Goal: Task Accomplishment & Management: Manage account settings

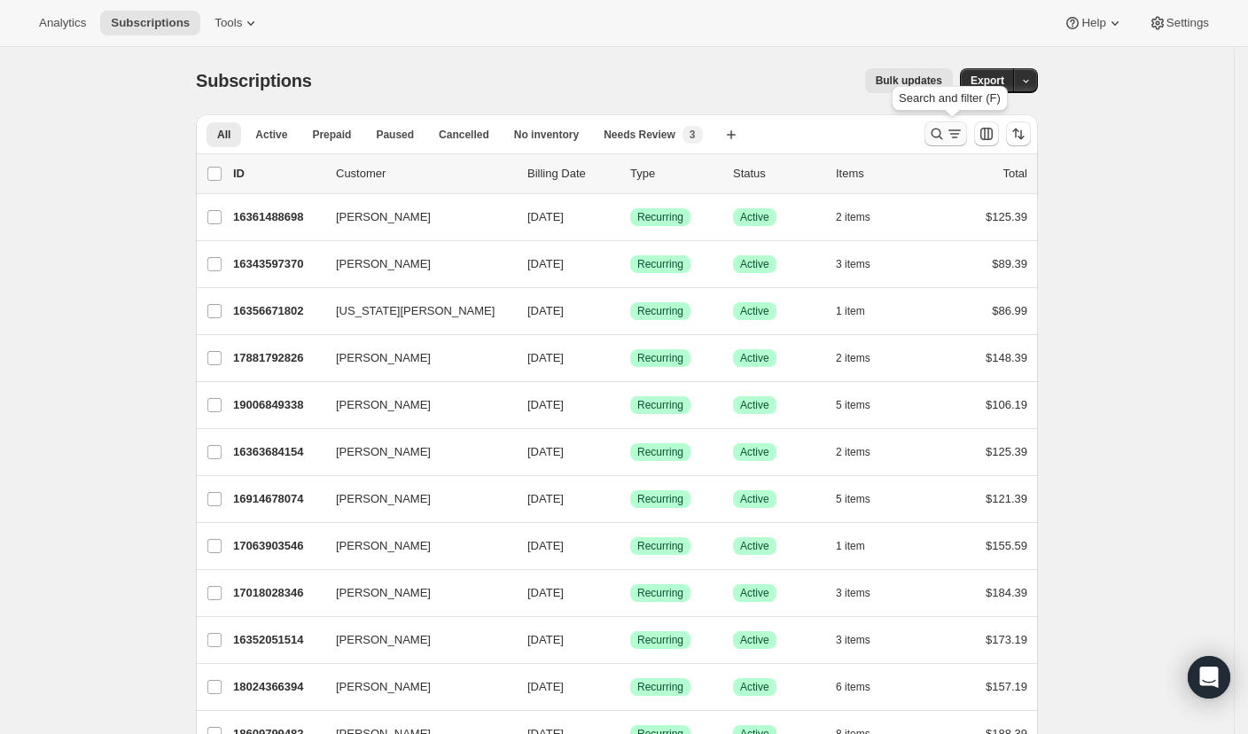
click at [943, 129] on icon "Search and filter results" at bounding box center [937, 134] width 12 height 12
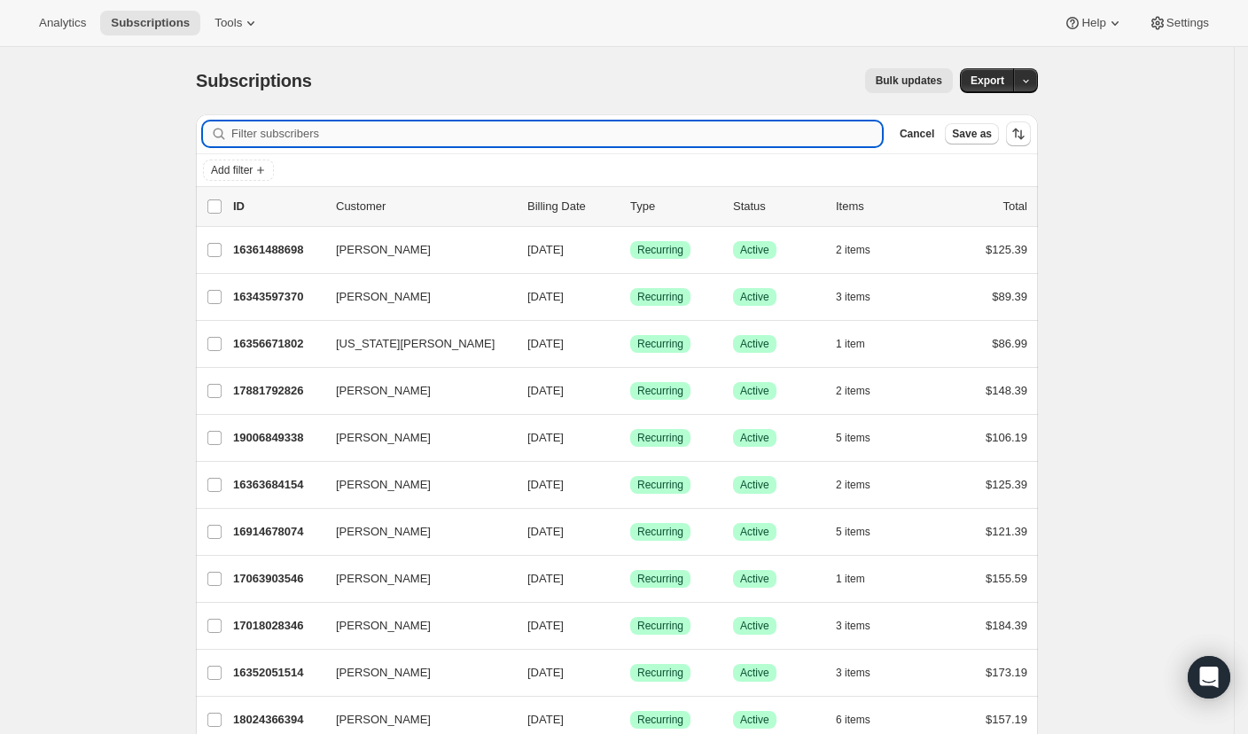
click at [722, 136] on input "Filter subscribers" at bounding box center [556, 133] width 650 height 25
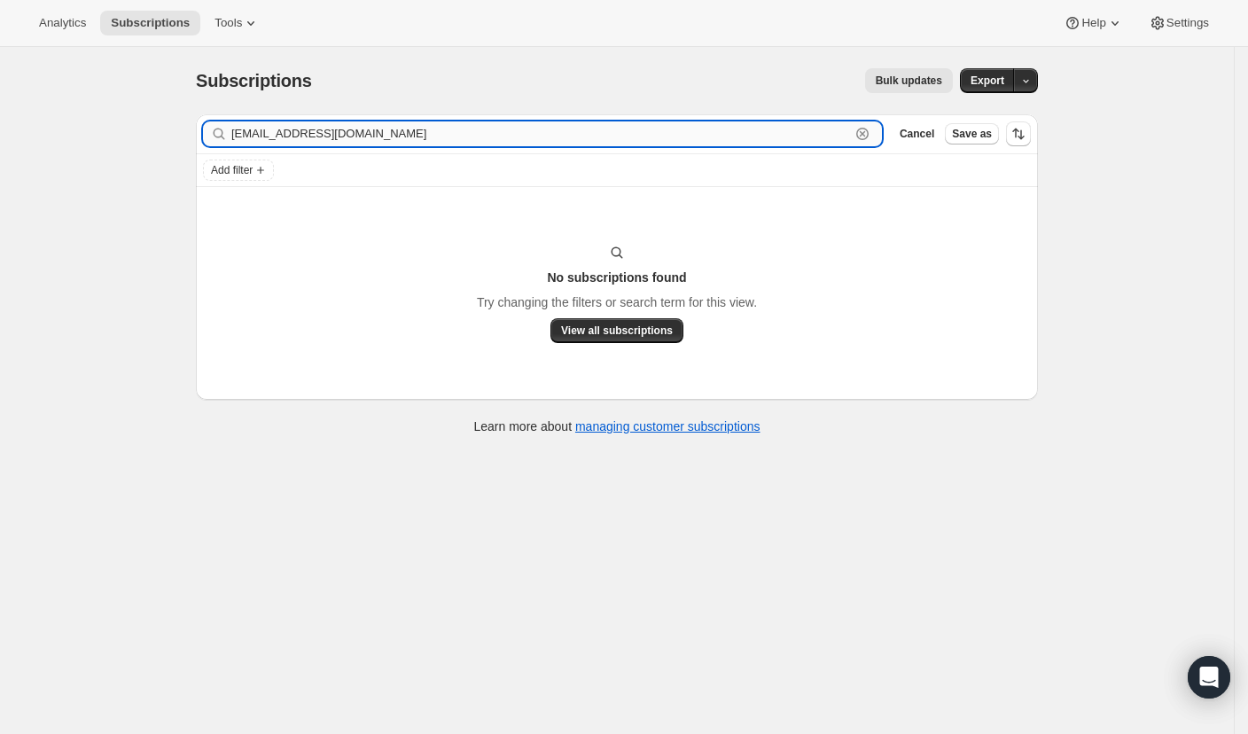
click at [405, 143] on input "[EMAIL_ADDRESS][DOMAIN_NAME]" at bounding box center [540, 133] width 619 height 25
paste input "[PERSON_NAME]"
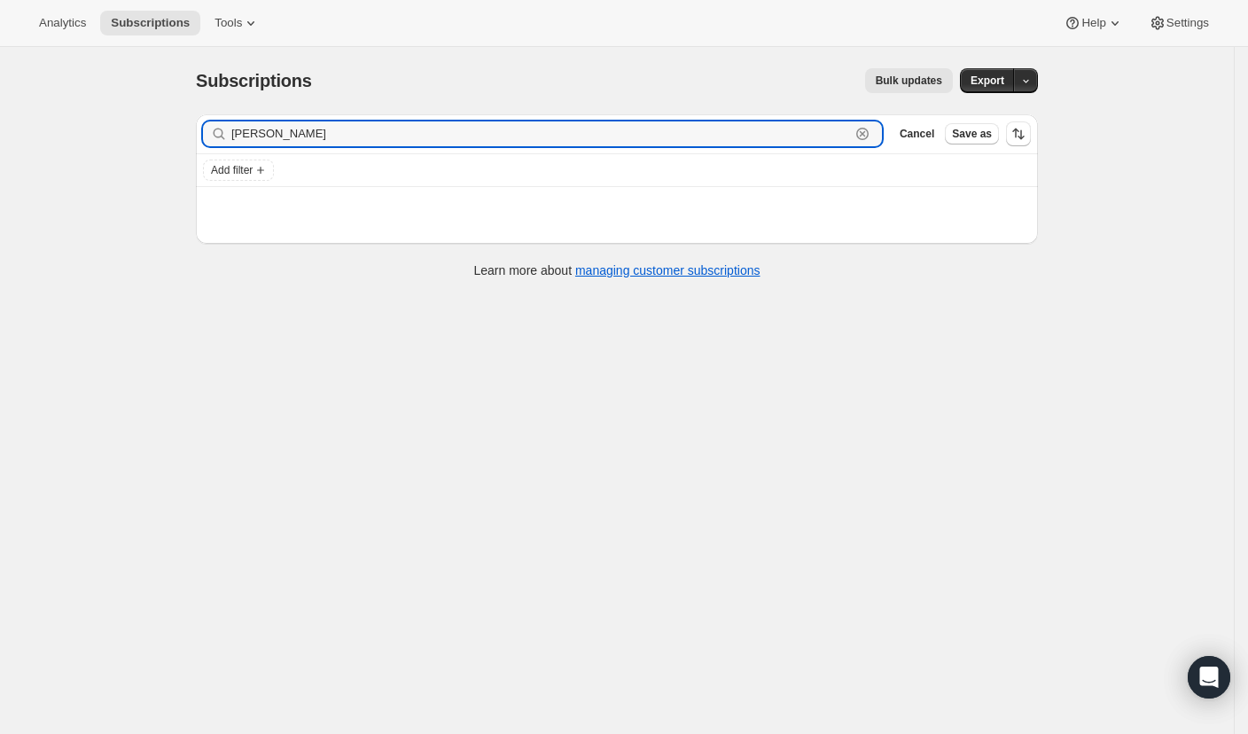
type input "[PERSON_NAME]"
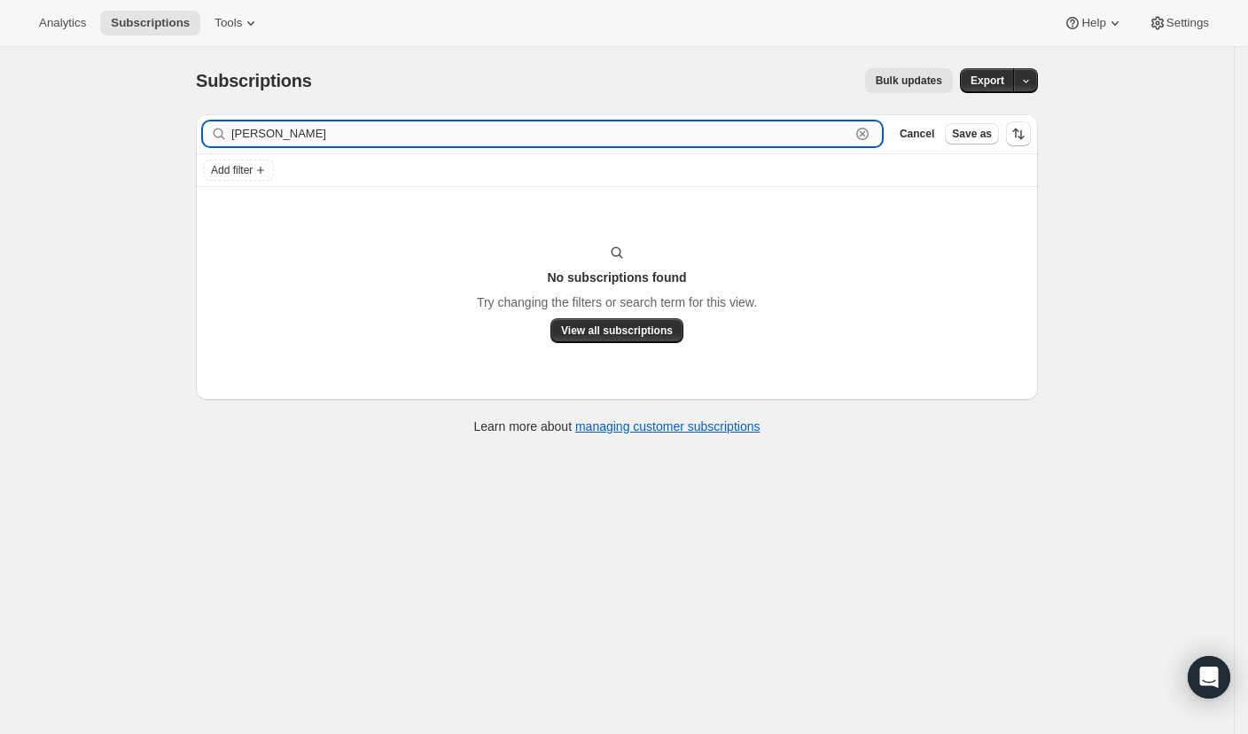
click at [357, 141] on input "[PERSON_NAME]" at bounding box center [540, 133] width 619 height 25
